Goal: Check status: Check status

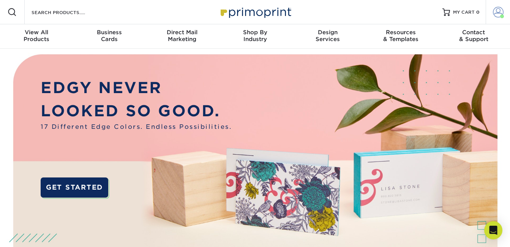
click at [497, 13] on span at bounding box center [497, 12] width 11 height 11
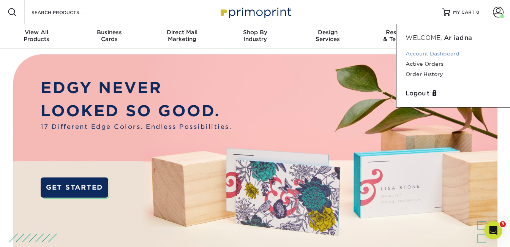
click at [426, 53] on link "Account Dashboard" at bounding box center [452, 54] width 95 height 10
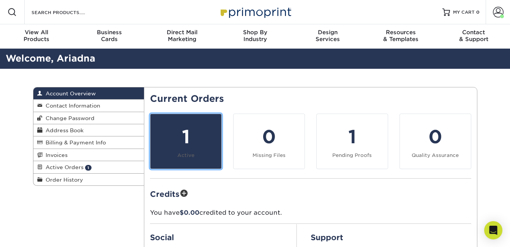
click at [194, 128] on div "1" at bounding box center [186, 136] width 62 height 27
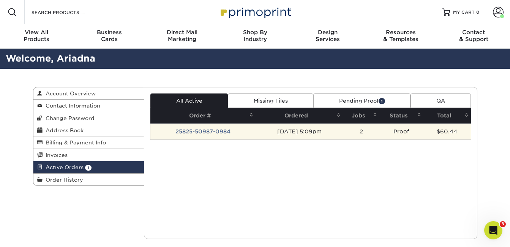
click at [195, 128] on td "25825-50987-0984" at bounding box center [202, 131] width 105 height 16
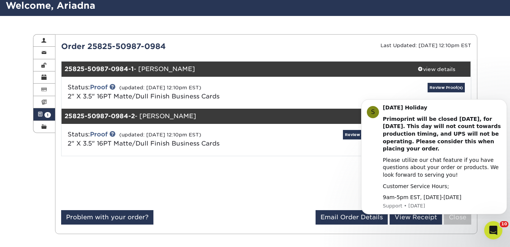
scroll to position [52, 0]
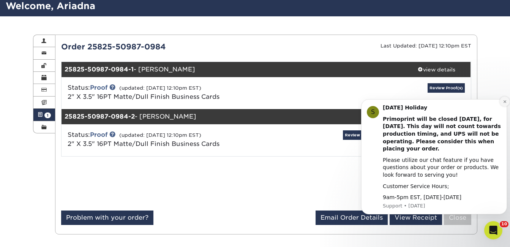
click at [504, 101] on icon "Dismiss notification" at bounding box center [504, 101] width 3 height 3
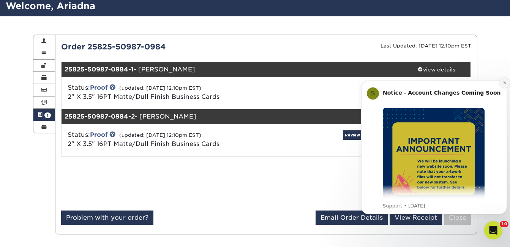
click at [503, 81] on icon "Dismiss notification" at bounding box center [504, 82] width 4 height 4
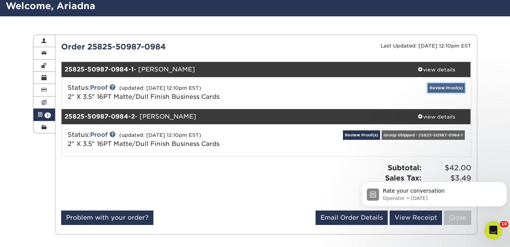
click at [454, 88] on link "Review Proof(s)" at bounding box center [445, 87] width 37 height 9
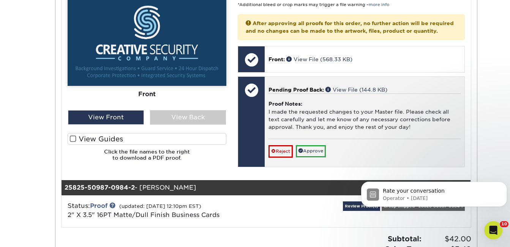
scroll to position [318, 0]
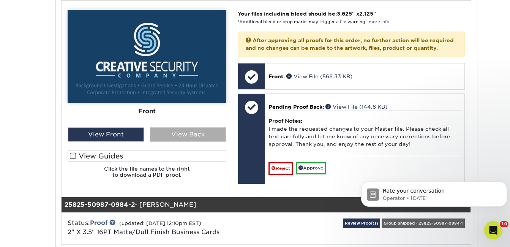
click at [193, 141] on div "View Back" at bounding box center [188, 134] width 76 height 14
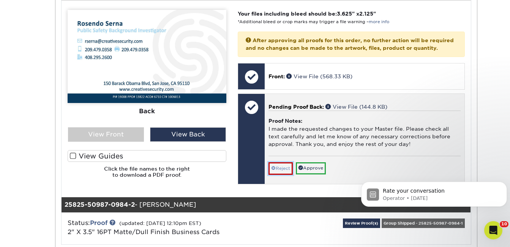
click at [283, 174] on link "Reject" at bounding box center [280, 168] width 24 height 12
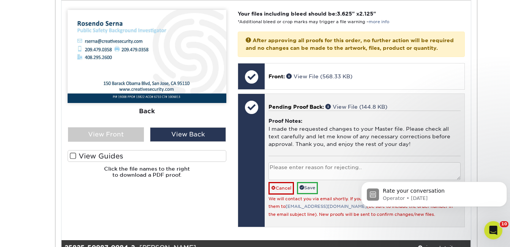
click at [283, 175] on textarea at bounding box center [364, 171] width 192 height 18
type textarea "F"
paste textarea "888.958.5631"
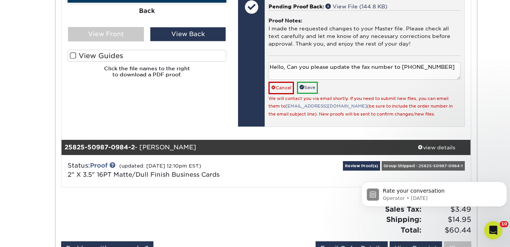
scroll to position [432, 0]
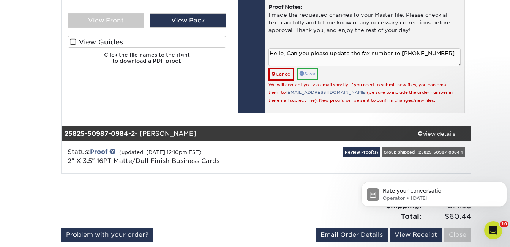
type textarea "Hello, Can you please update the fax number to [PHONE_NUMBER]"
click at [305, 80] on link "Save" at bounding box center [307, 74] width 21 height 12
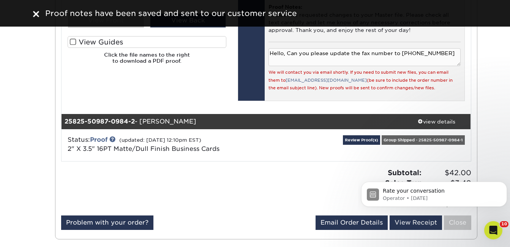
drag, startPoint x: 268, startPoint y: 59, endPoint x: 450, endPoint y: 60, distance: 181.7
click at [450, 60] on div "Pending Proof Back: View File (144.8 KB) Proof Notes: I made the requested chan…" at bounding box center [363, 40] width 199 height 121
drag, startPoint x: 446, startPoint y: 60, endPoint x: 269, endPoint y: 63, distance: 176.4
click at [261, 63] on div "Back: Click to select or drag and drop the file here. Choose file Back: [PERSON…" at bounding box center [350, 40] width 226 height 121
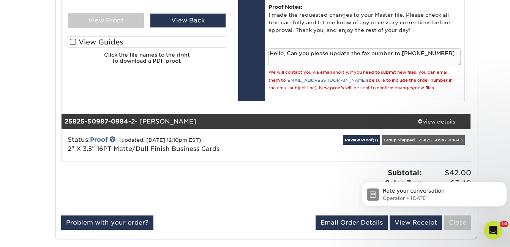
click at [255, 129] on div "25825-50987-0984-2 - [PERSON_NAME]" at bounding box center [231, 121] width 341 height 15
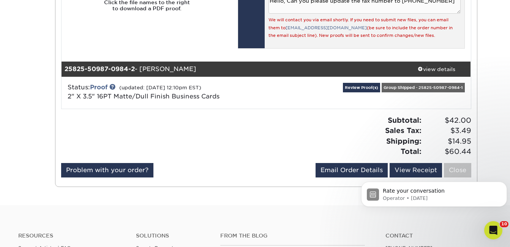
scroll to position [470, 0]
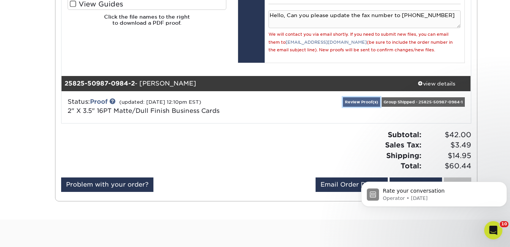
click at [352, 107] on link "Review Proof(s)" at bounding box center [361, 101] width 37 height 9
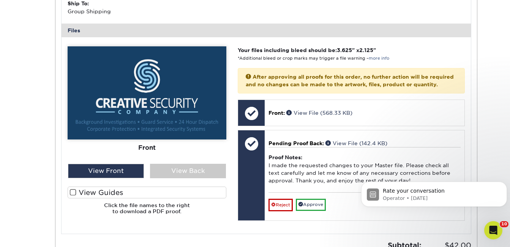
scroll to position [773, 0]
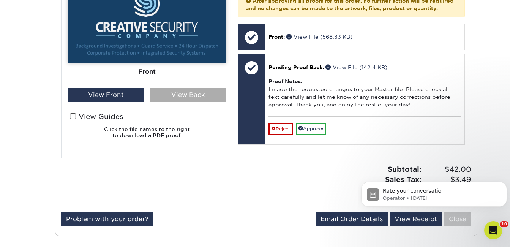
click at [187, 102] on div "View Back" at bounding box center [188, 95] width 76 height 14
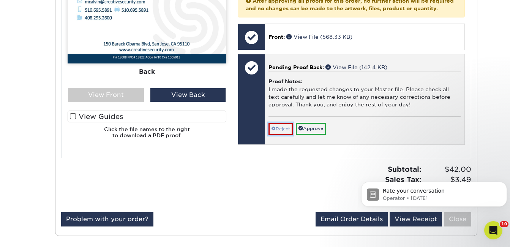
click at [286, 135] on link "Reject" at bounding box center [280, 129] width 24 height 12
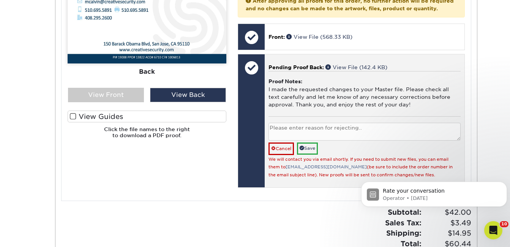
click at [280, 140] on textarea at bounding box center [364, 132] width 192 height 18
paste textarea "Hello, Can you please update the fax number to [PHONE_NUMBER]"
type textarea "Hello, Can you please update the fax number to [PHONE_NUMBER]"
click at [308, 154] on link "Save" at bounding box center [307, 148] width 21 height 12
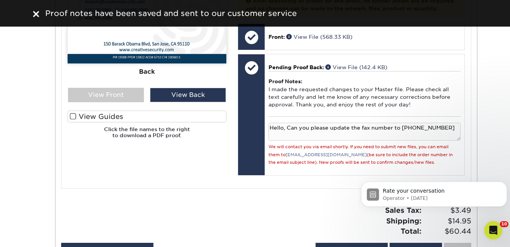
scroll to position [735, 0]
